Goal: Check status: Check status

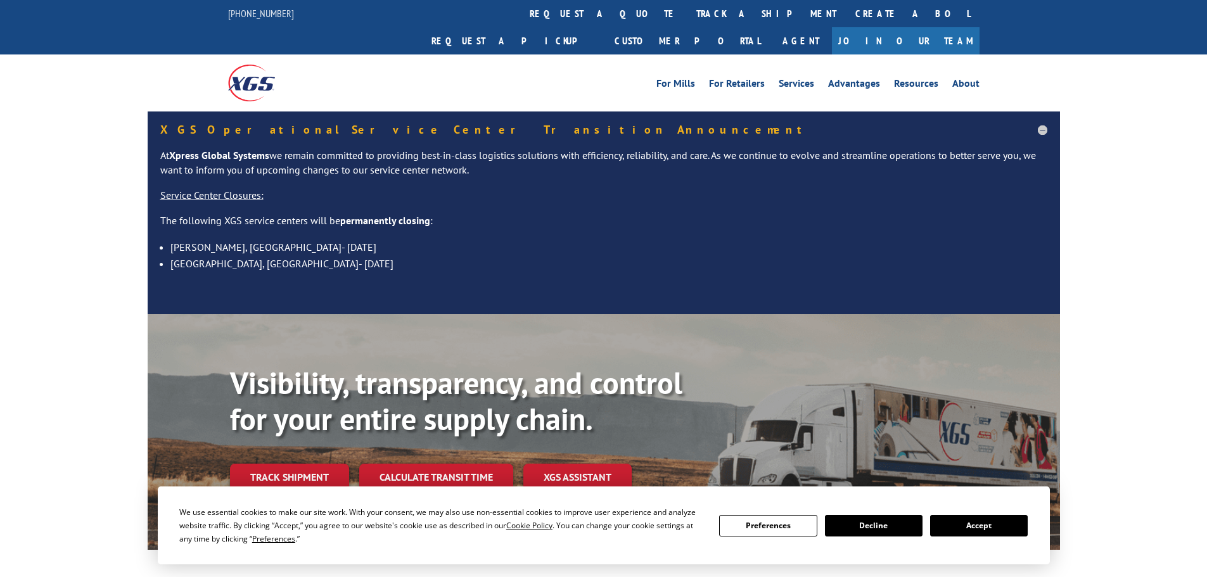
click at [243, 471] on div "Visibility, transparency, and control for your entire supply chain. Track shipm…" at bounding box center [645, 453] width 830 height 177
click at [285, 464] on link "Track shipment" at bounding box center [289, 477] width 119 height 27
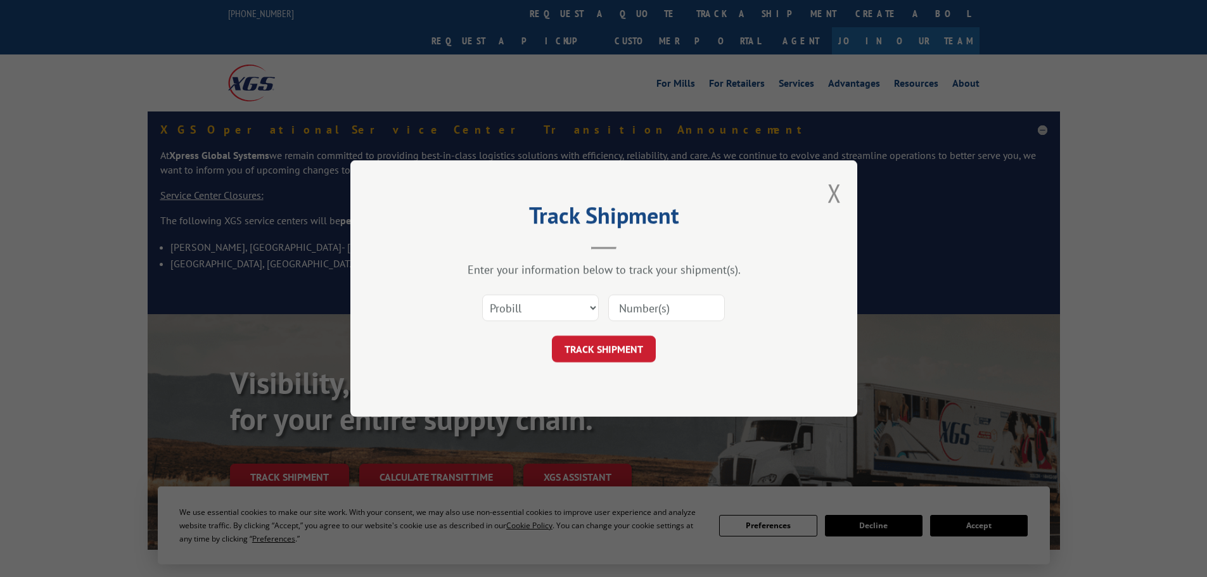
click at [646, 307] on input at bounding box center [666, 308] width 117 height 27
paste input "17515861"
type input "17515861"
drag, startPoint x: 619, startPoint y: 336, endPoint x: 624, endPoint y: 343, distance: 8.3
click at [619, 337] on button "TRACK SHIPMENT" at bounding box center [604, 349] width 104 height 27
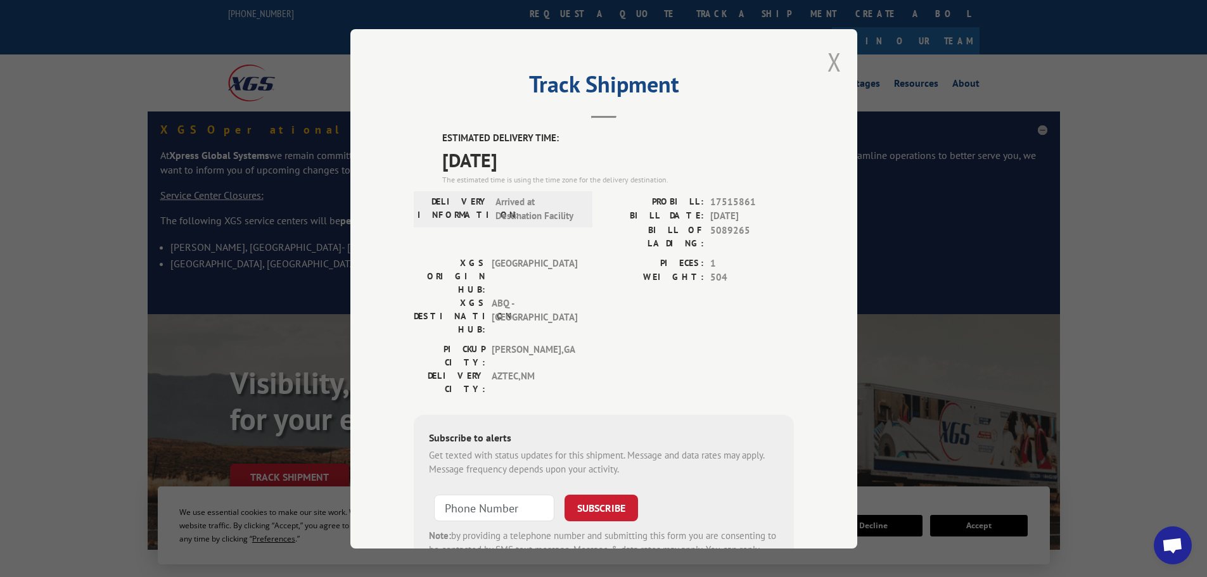
click at [831, 61] on button "Close modal" at bounding box center [835, 62] width 14 height 34
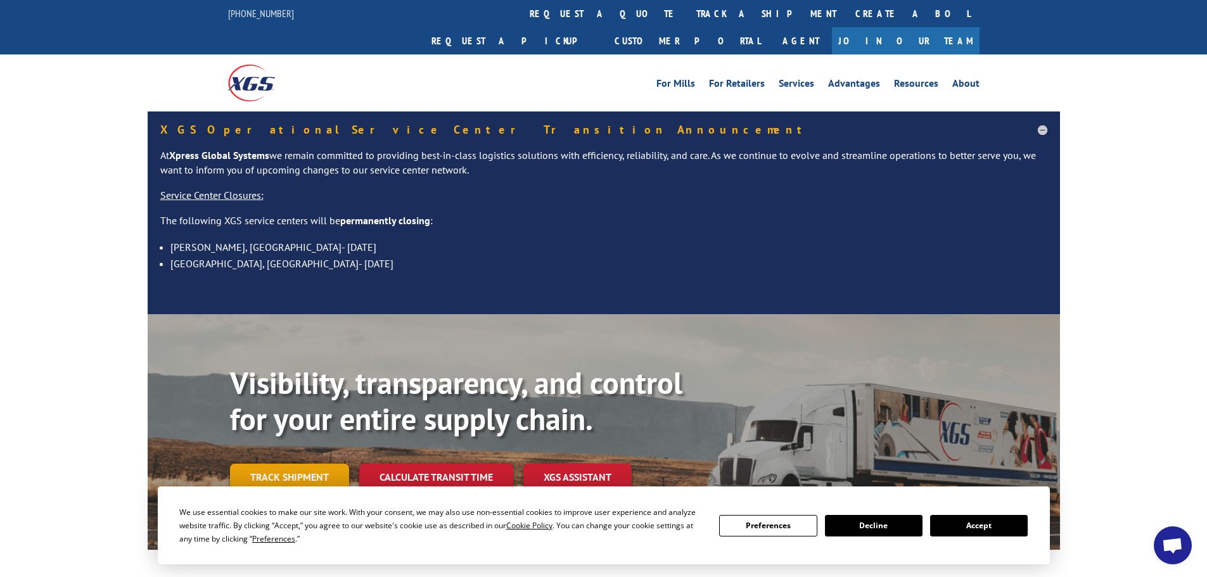
click at [310, 464] on link "Track shipment" at bounding box center [289, 477] width 119 height 27
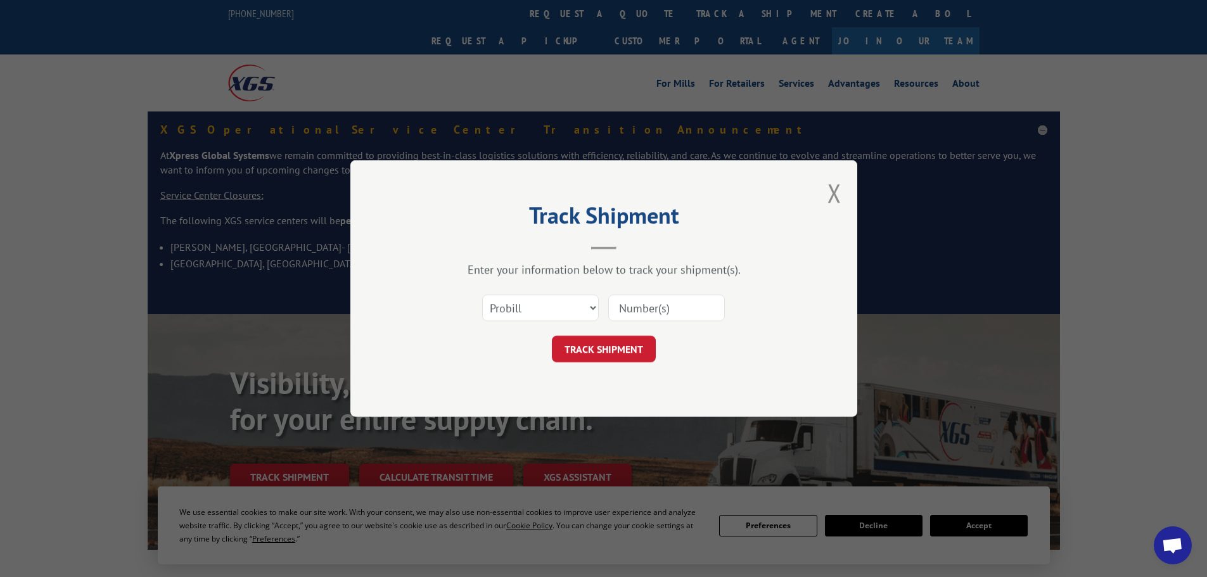
click at [643, 305] on input at bounding box center [666, 308] width 117 height 27
paste input "157805948"
type input "157805948"
click at [604, 347] on button "TRACK SHIPMENT" at bounding box center [604, 349] width 104 height 27
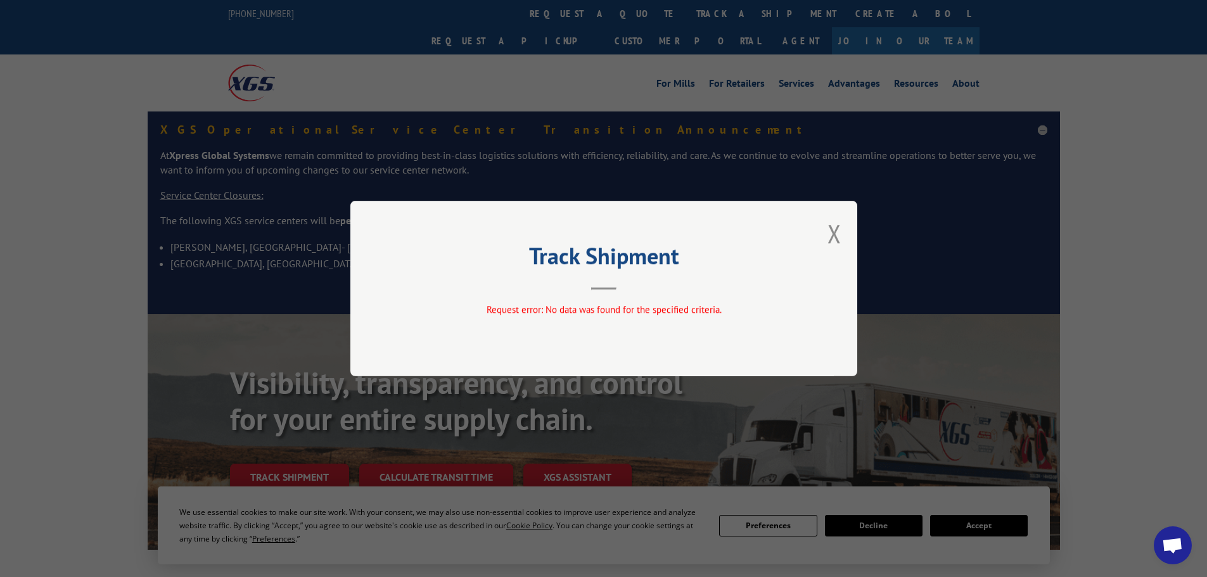
click at [845, 230] on div "Track Shipment Request error: No data was found for the specified criteria." at bounding box center [603, 289] width 507 height 176
click at [835, 233] on button "Close modal" at bounding box center [835, 234] width 14 height 34
